Goal: Information Seeking & Learning: Learn about a topic

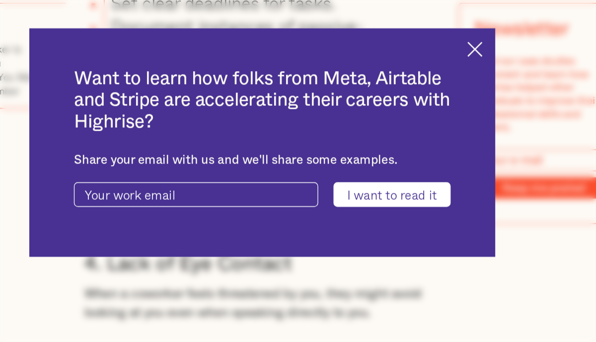
scroll to position [2773, 0]
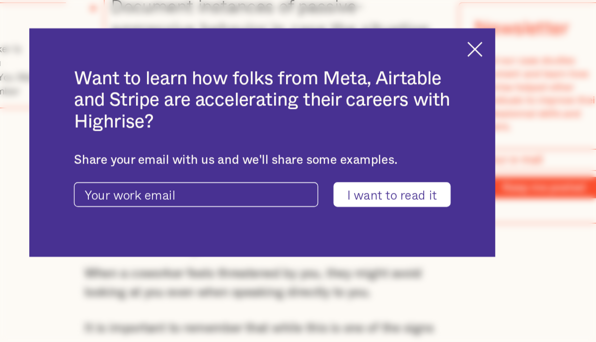
click at [459, 118] on img at bounding box center [456, 123] width 11 height 11
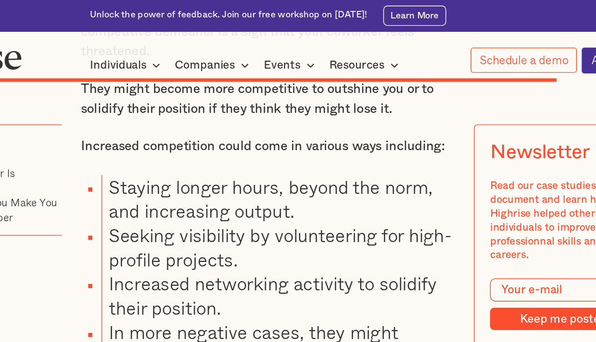
scroll to position [7024, 0]
